Goal: Task Accomplishment & Management: Complete application form

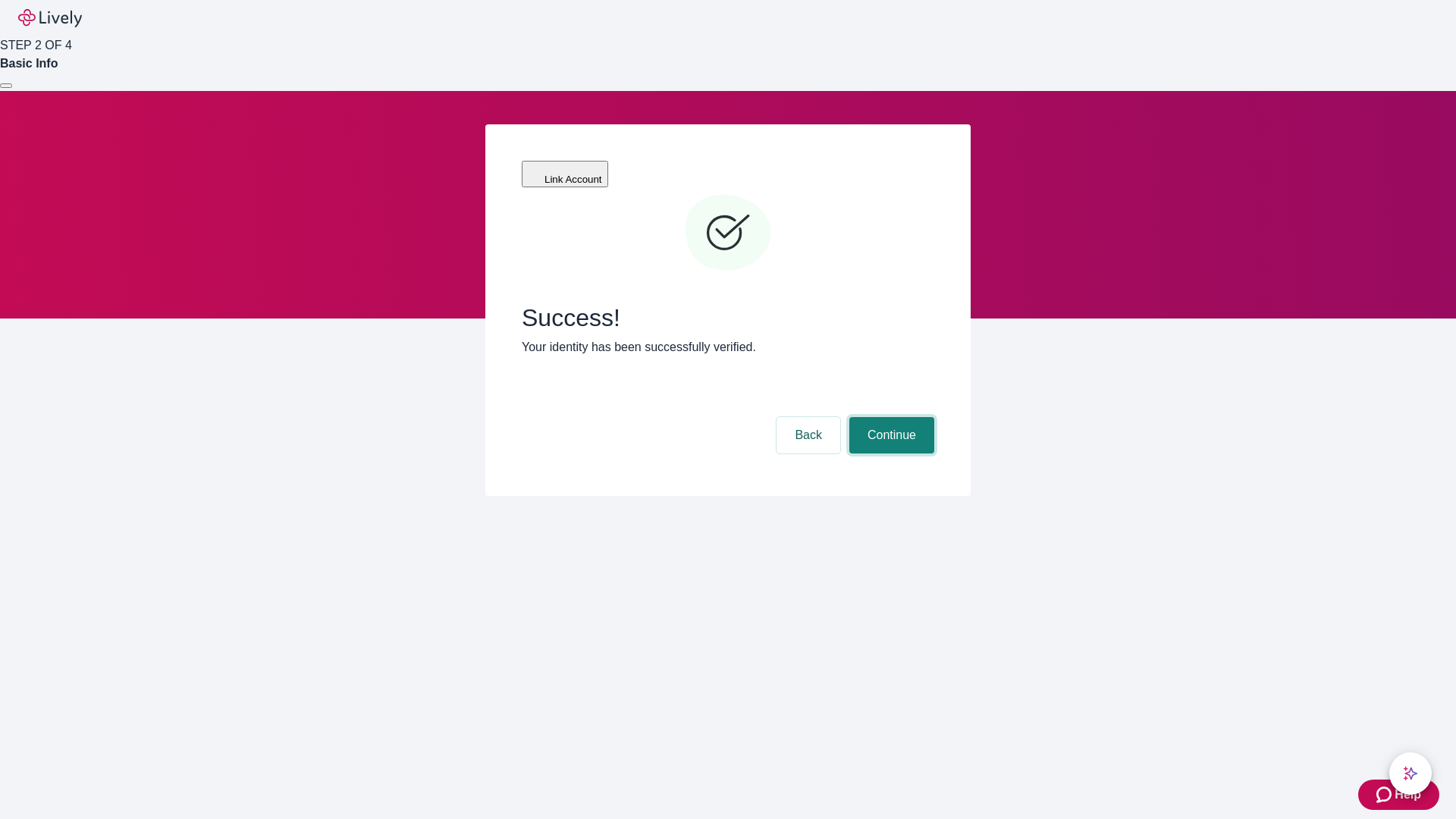
click at [890, 417] on button "Continue" at bounding box center [892, 435] width 85 height 36
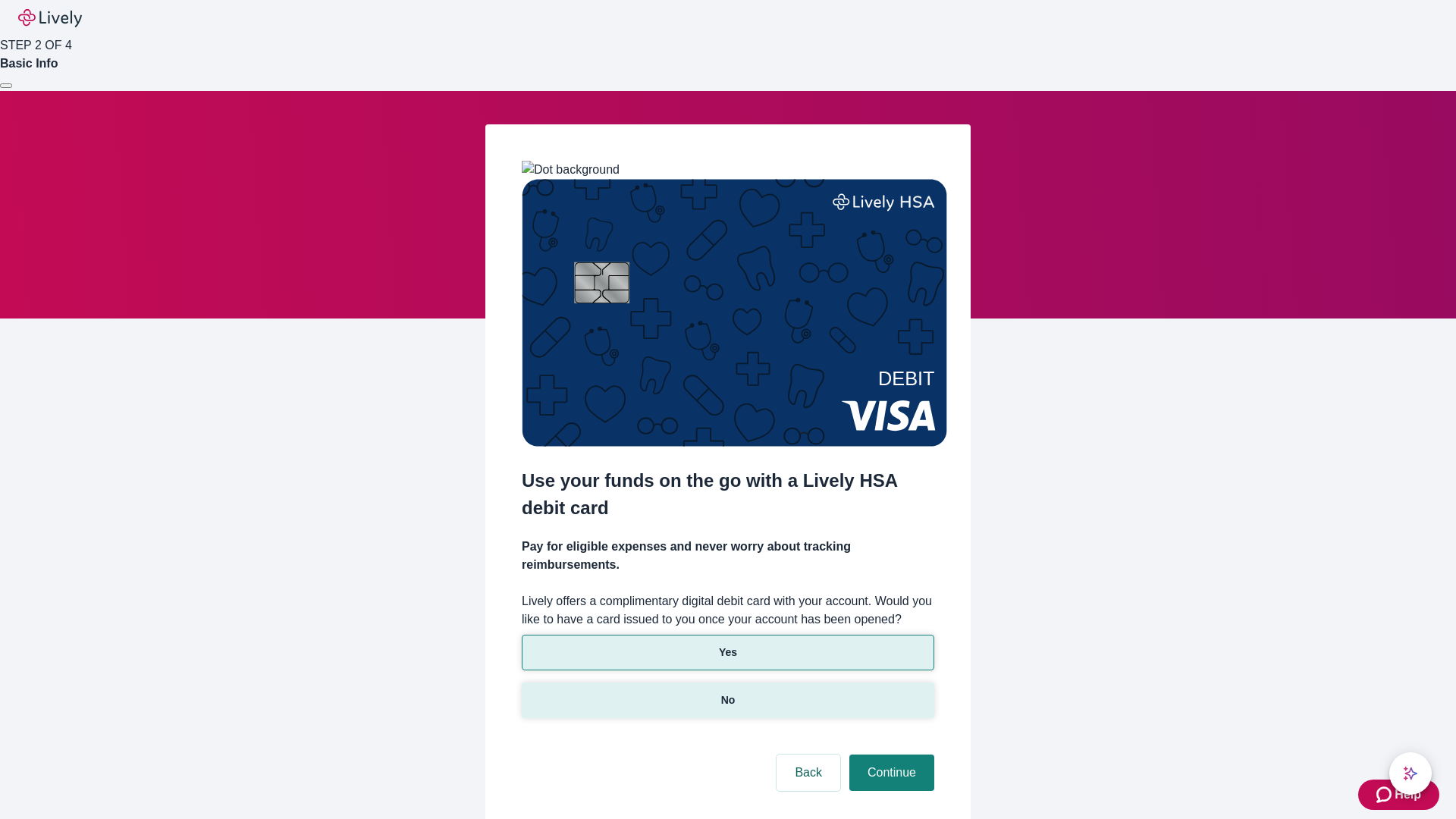
click at [727, 692] on p "No" at bounding box center [728, 700] width 15 height 16
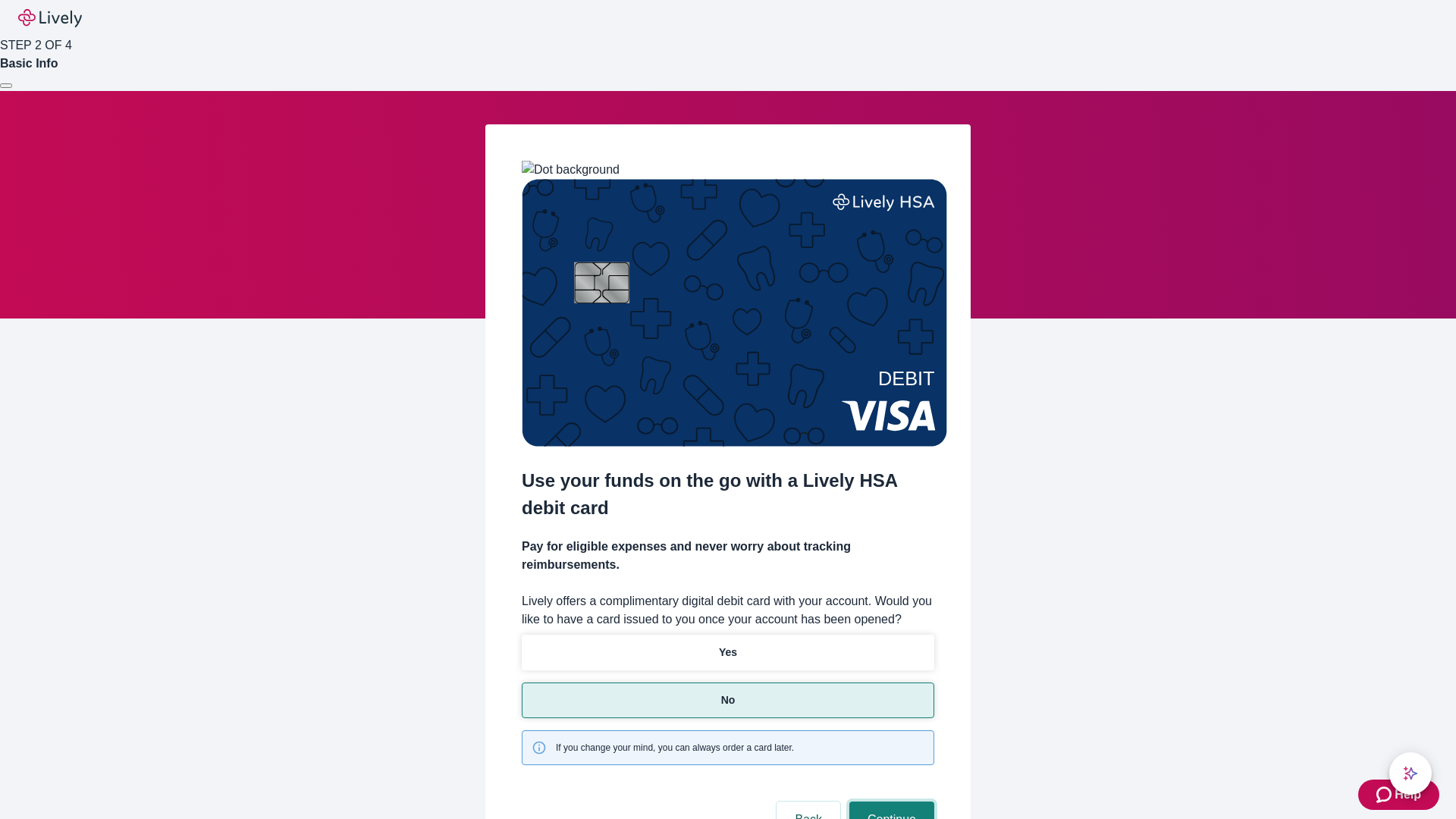
click at [890, 801] on button "Continue" at bounding box center [892, 819] width 85 height 36
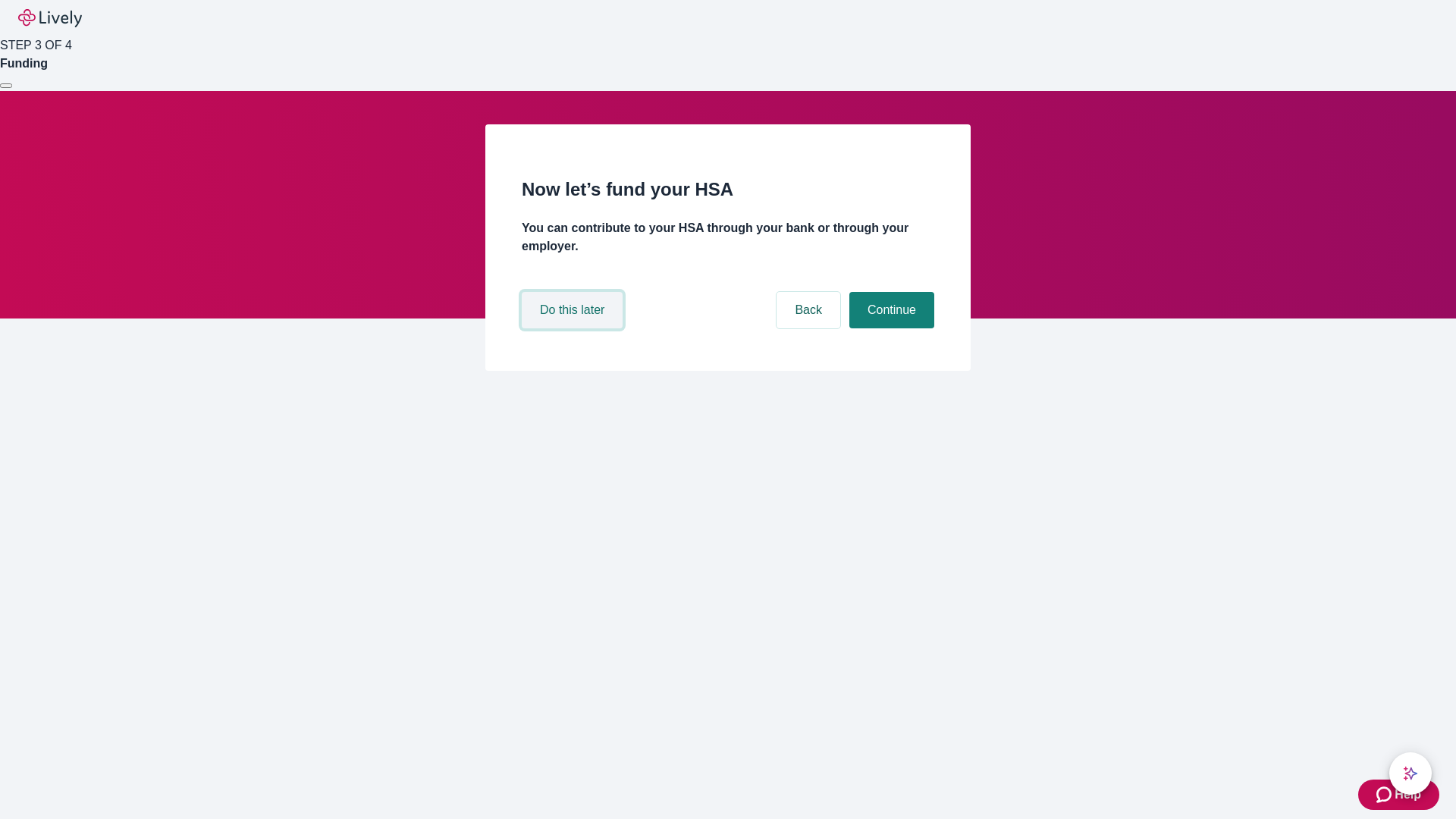
click at [574, 329] on button "Do this later" at bounding box center [572, 310] width 101 height 36
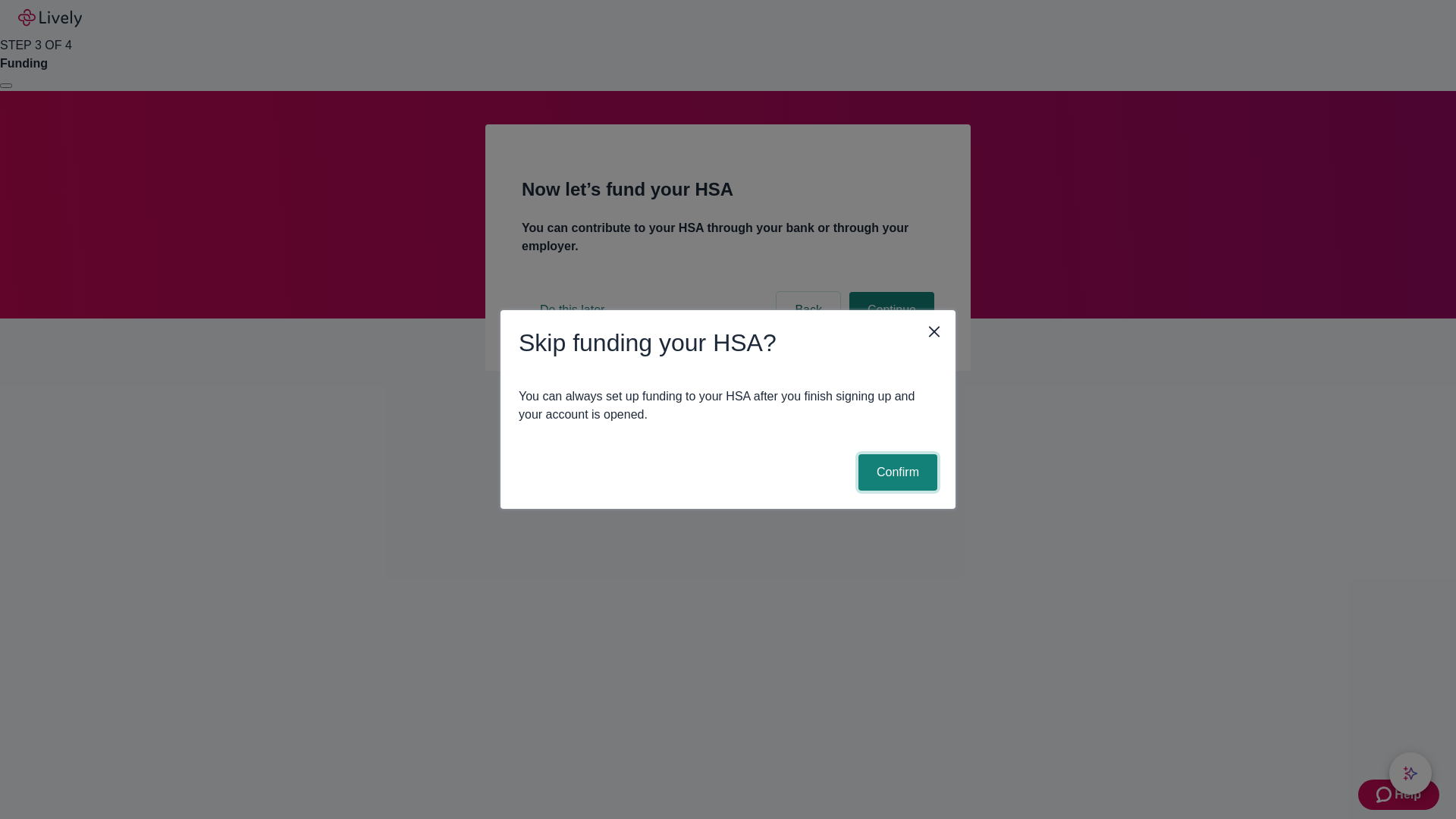
click at [896, 473] on button "Confirm" at bounding box center [898, 472] width 78 height 36
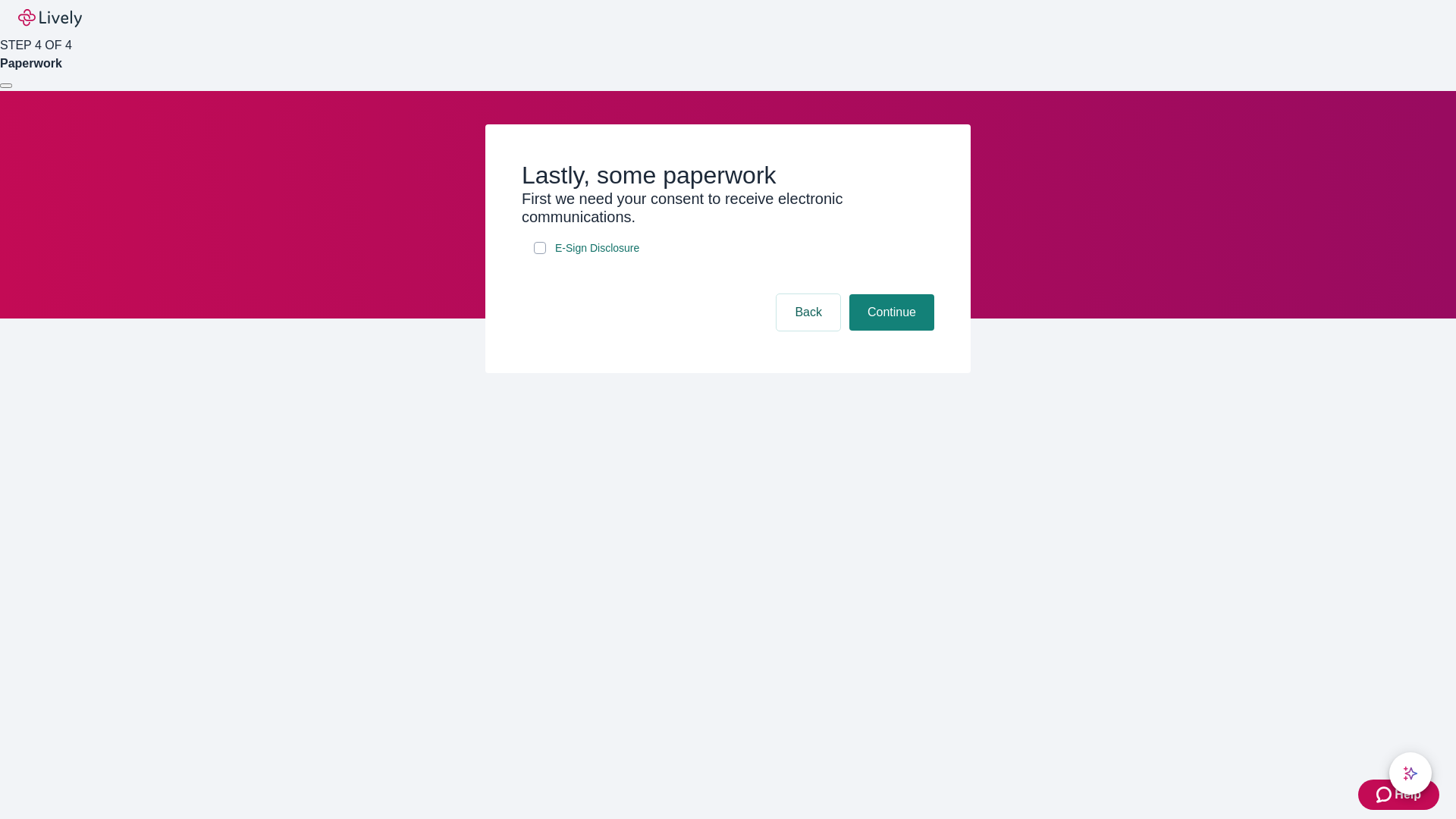
click at [540, 254] on input "E-Sign Disclosure" at bounding box center [540, 248] width 12 height 12
checkbox input "true"
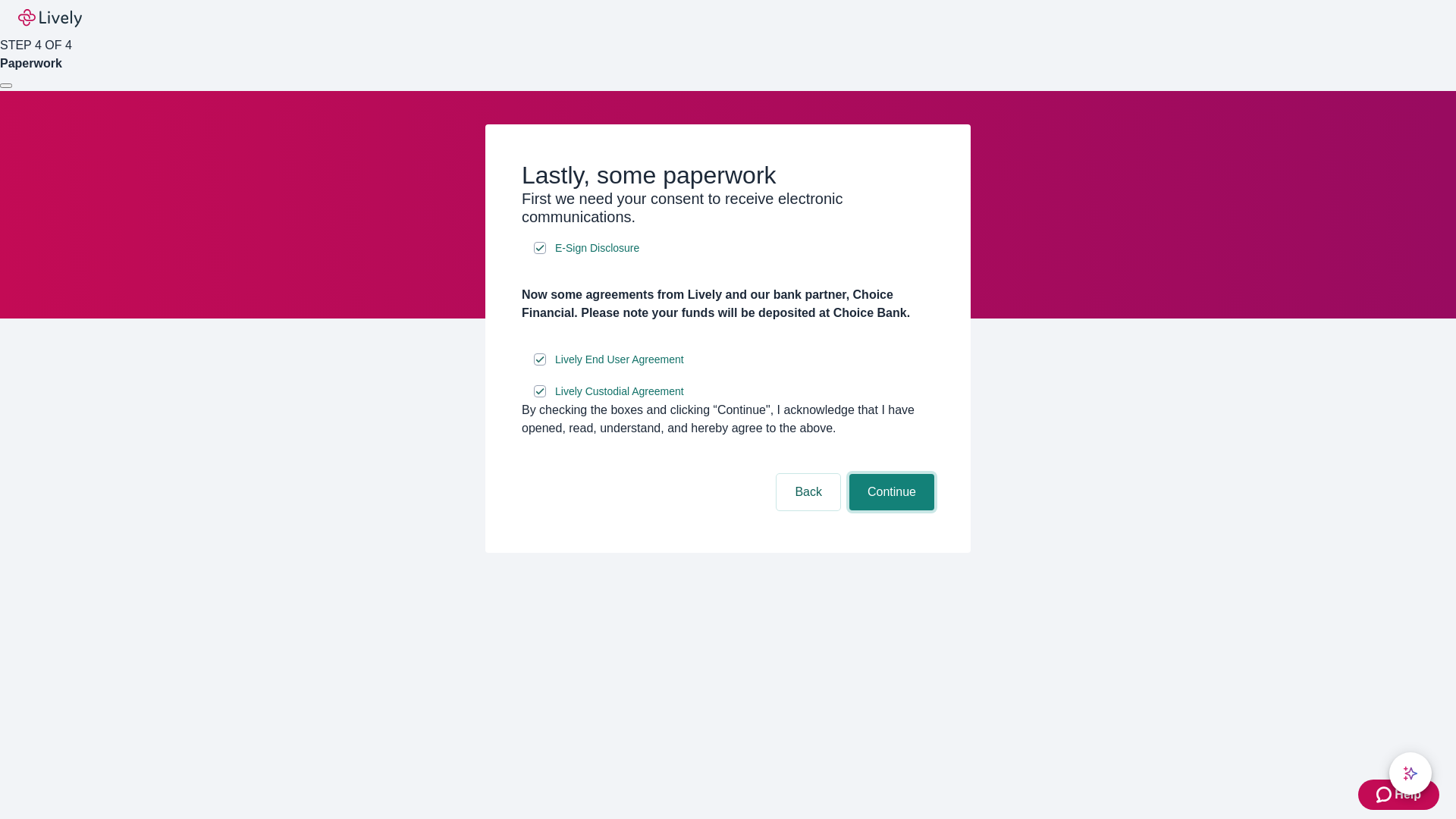
click at [890, 510] on button "Continue" at bounding box center [892, 491] width 85 height 36
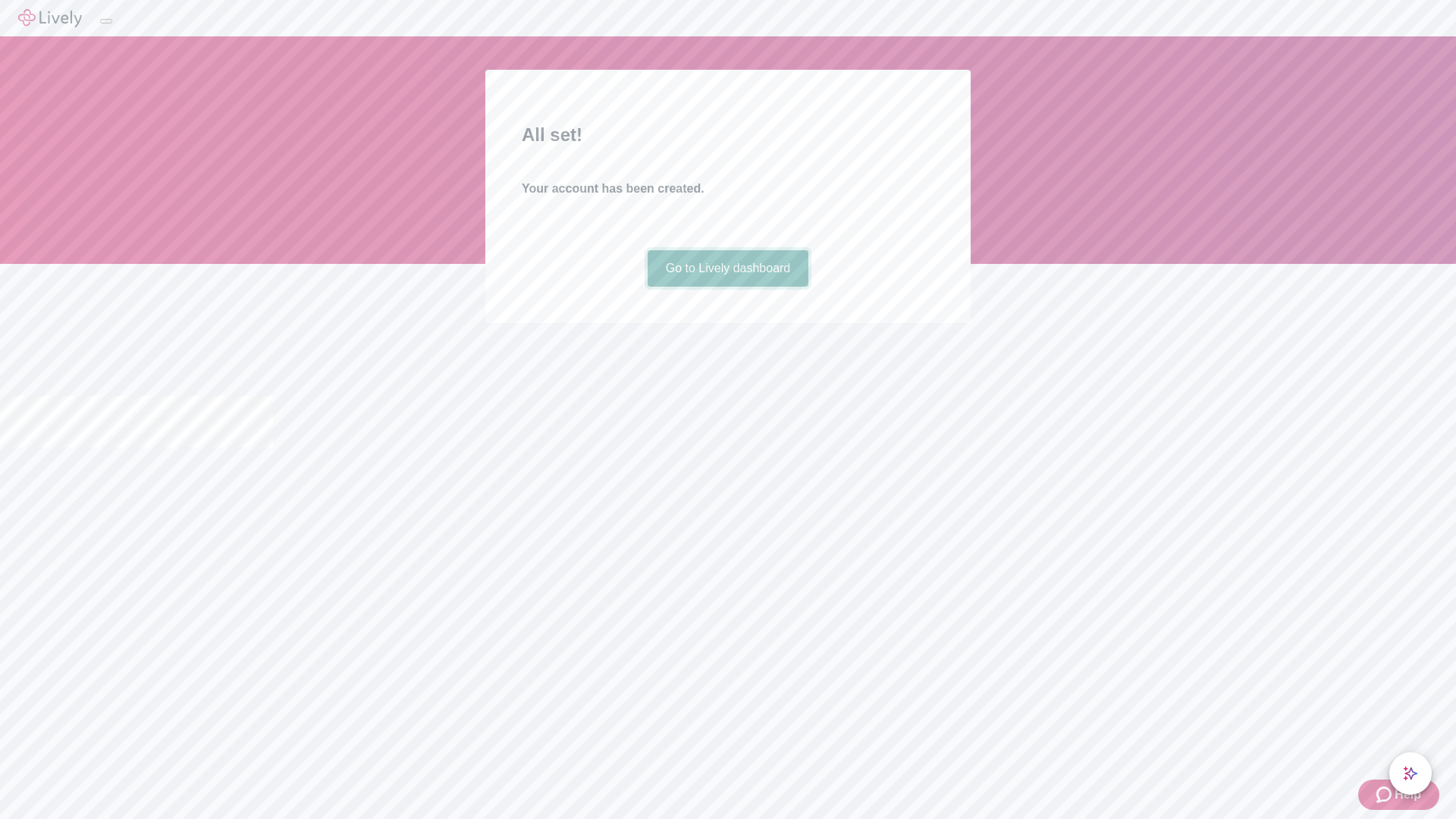
click at [727, 286] on link "Go to Lively dashboard" at bounding box center [728, 268] width 162 height 36
